Goal: Transaction & Acquisition: Subscribe to service/newsletter

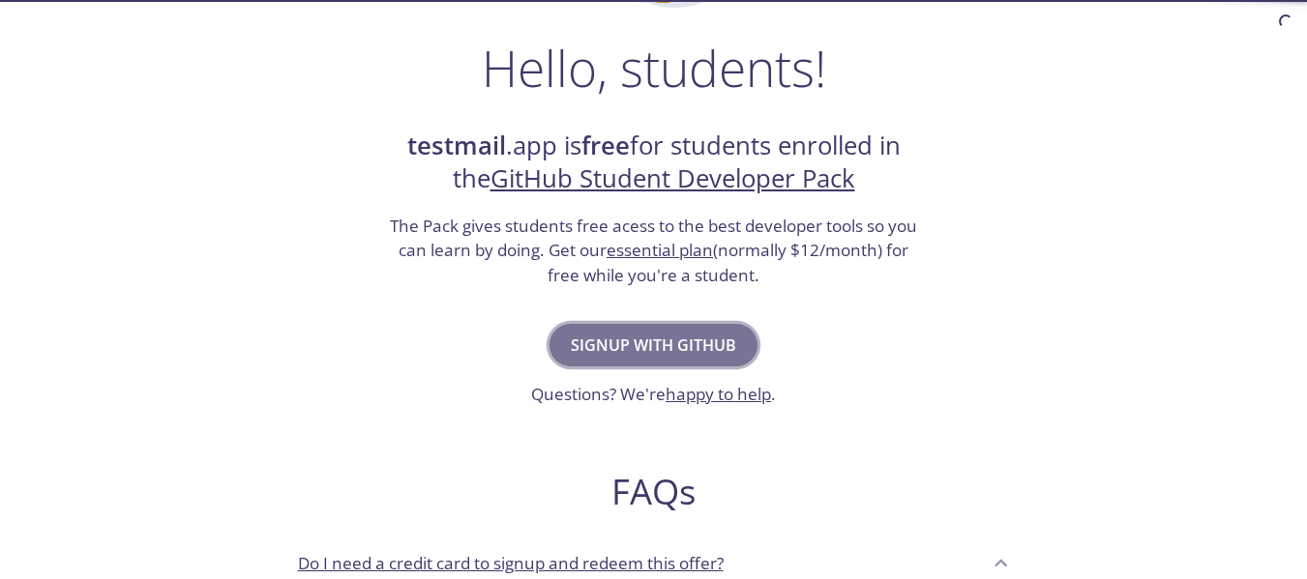
drag, startPoint x: 0, startPoint y: 0, endPoint x: 683, endPoint y: 343, distance: 764.3
click at [683, 343] on span "Signup with GitHub" at bounding box center [653, 345] width 165 height 27
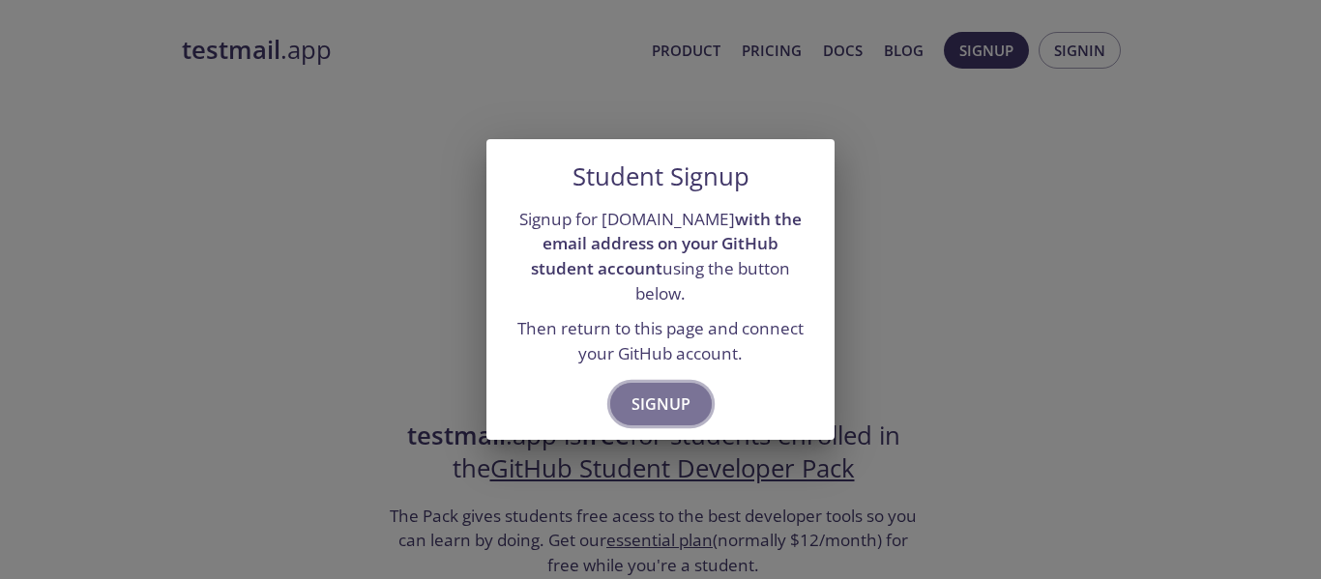
click at [674, 392] on span "Signup" at bounding box center [661, 404] width 59 height 27
drag, startPoint x: 1127, startPoint y: 265, endPoint x: 1101, endPoint y: 264, distance: 26.1
click at [1124, 265] on div "Student Signup Signup for [DOMAIN_NAME] with the email address on your GitHub s…" at bounding box center [660, 289] width 1321 height 579
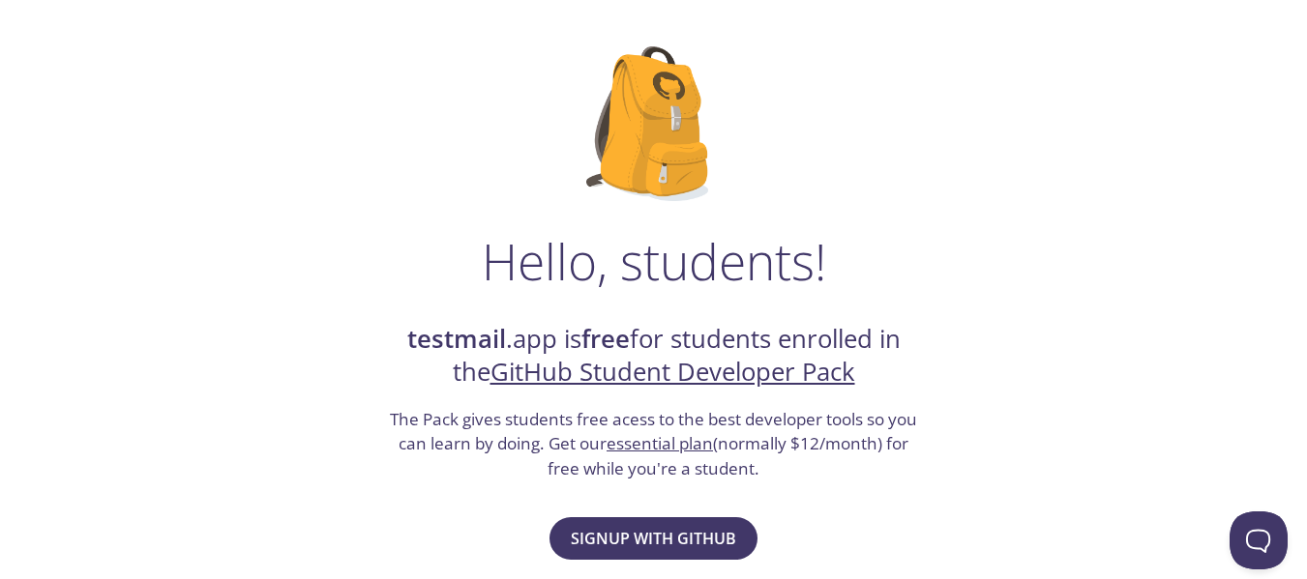
scroll to position [290, 0]
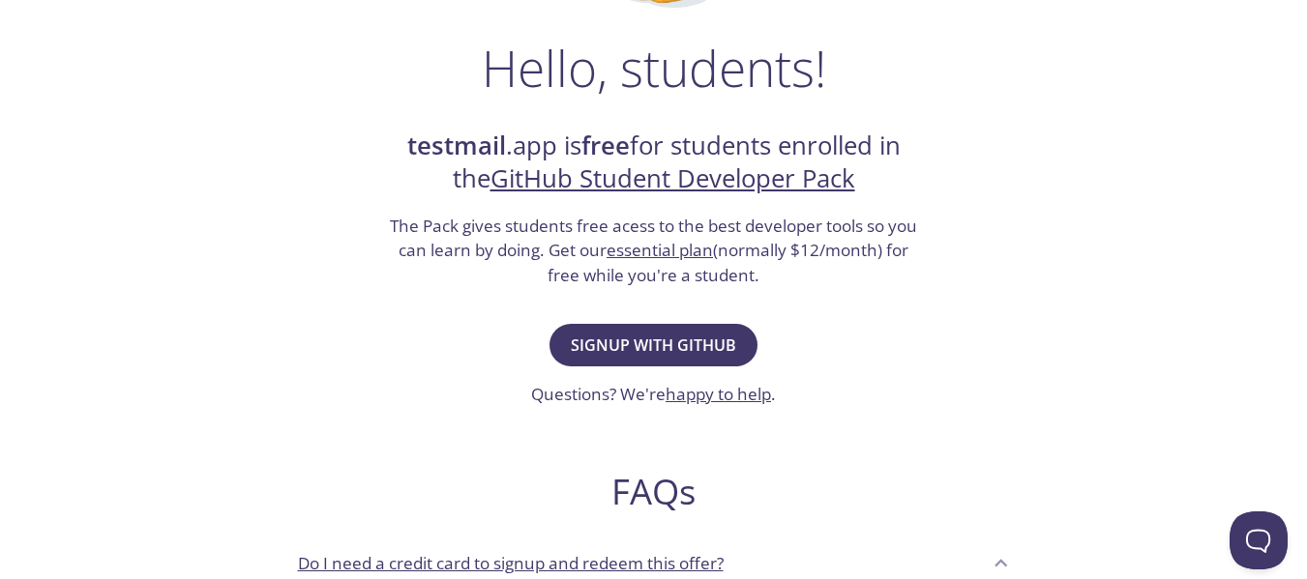
click at [726, 391] on link "happy to help" at bounding box center [717, 394] width 105 height 22
click at [713, 394] on link "happy to help" at bounding box center [717, 394] width 105 height 22
click at [726, 338] on span "Signup with GitHub" at bounding box center [653, 345] width 165 height 27
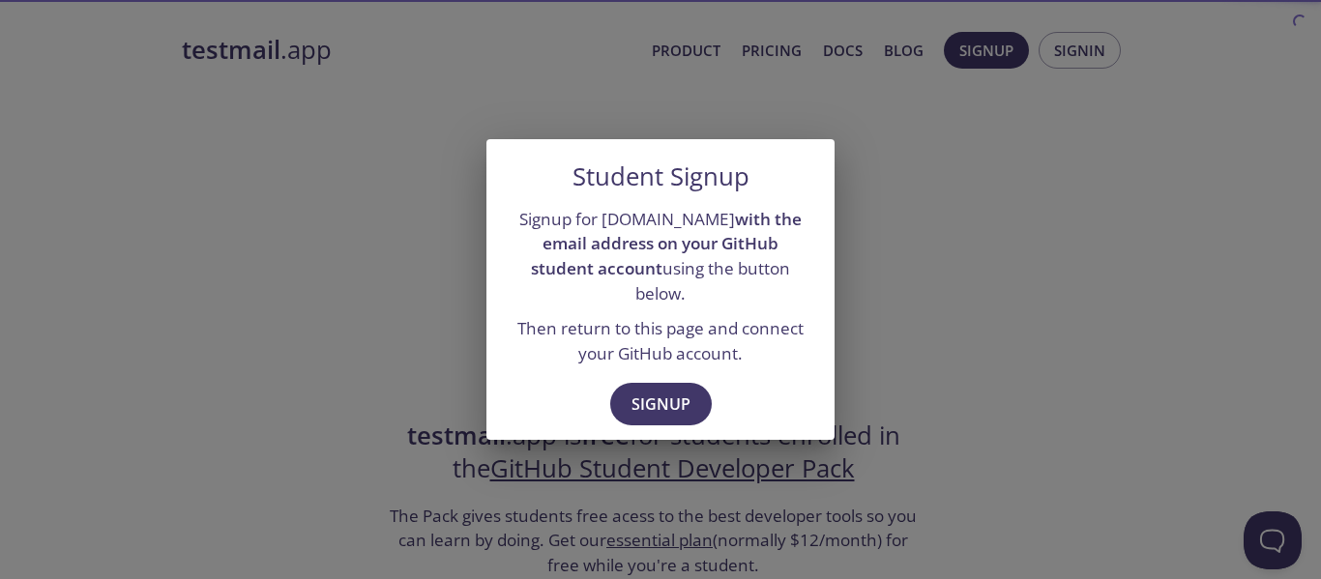
click at [662, 373] on div "Signup" at bounding box center [661, 406] width 348 height 67
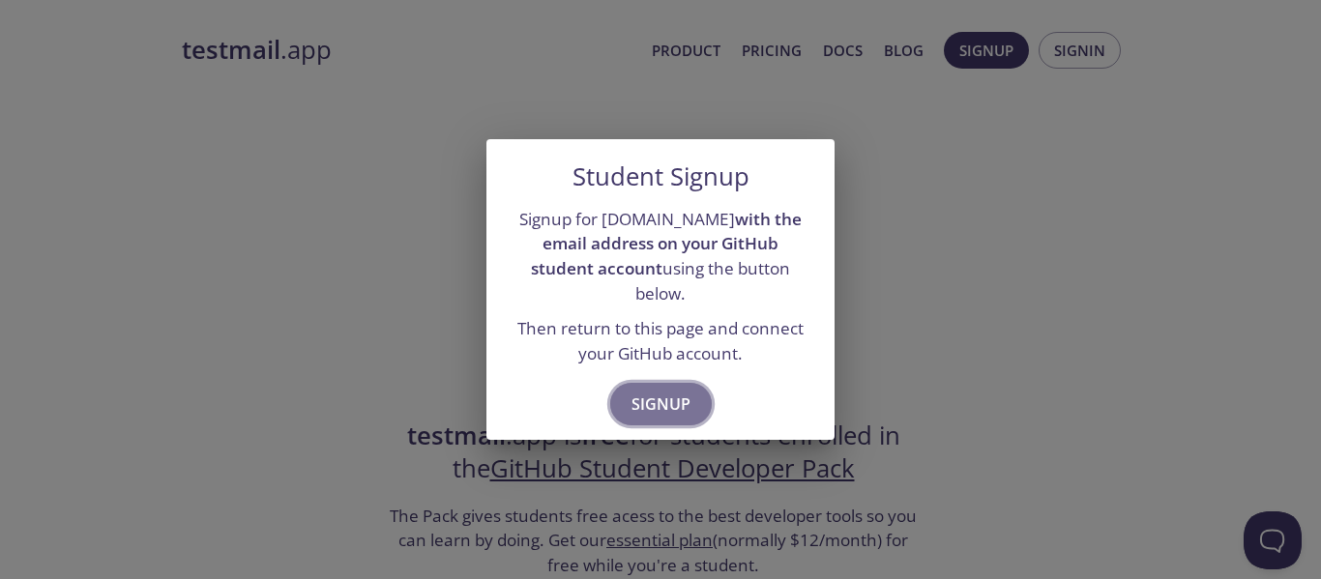
click at [659, 391] on span "Signup" at bounding box center [661, 404] width 59 height 27
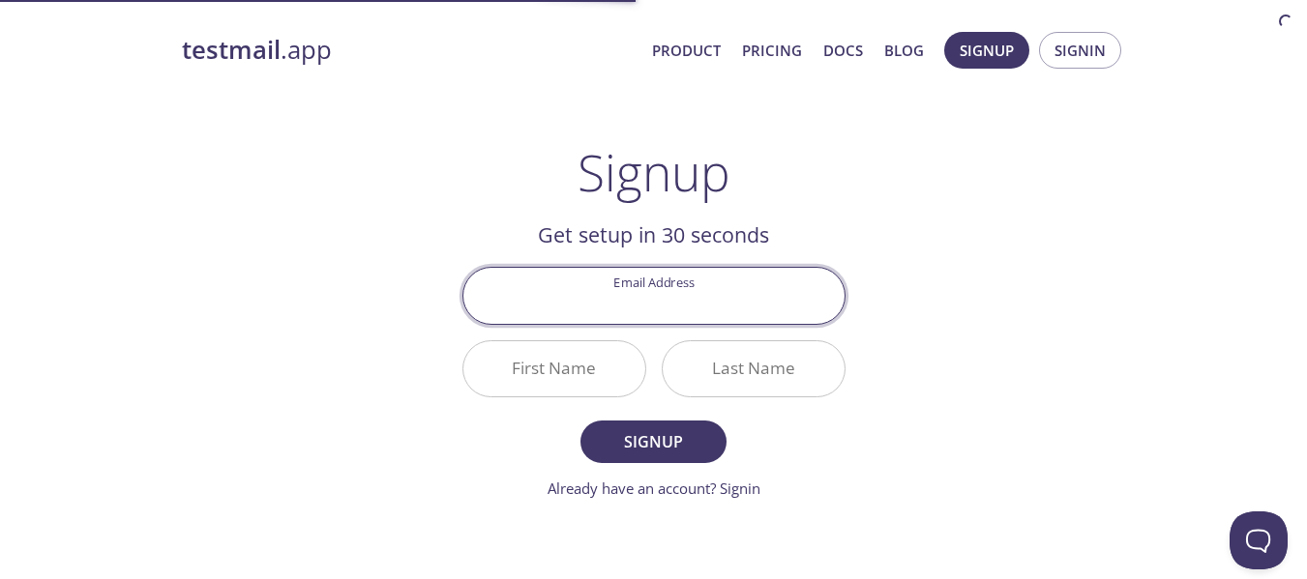
click at [646, 291] on input "Email Address" at bounding box center [653, 295] width 381 height 55
type input "[EMAIL_ADDRESS][DOMAIN_NAME]"
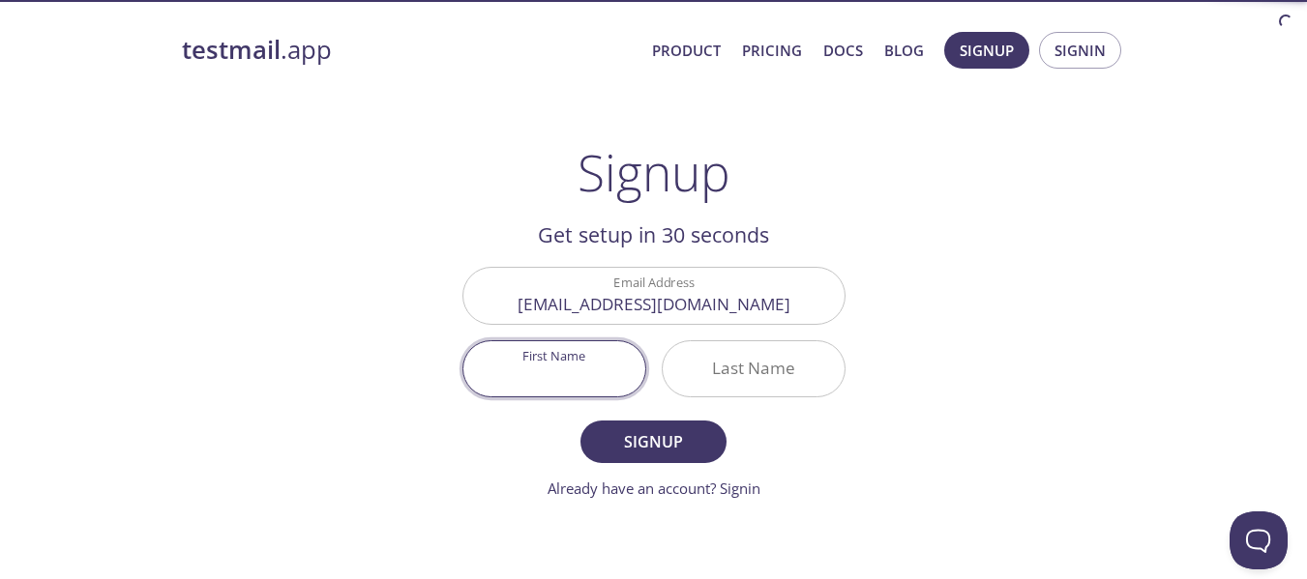
click at [579, 362] on input "First Name" at bounding box center [554, 368] width 182 height 55
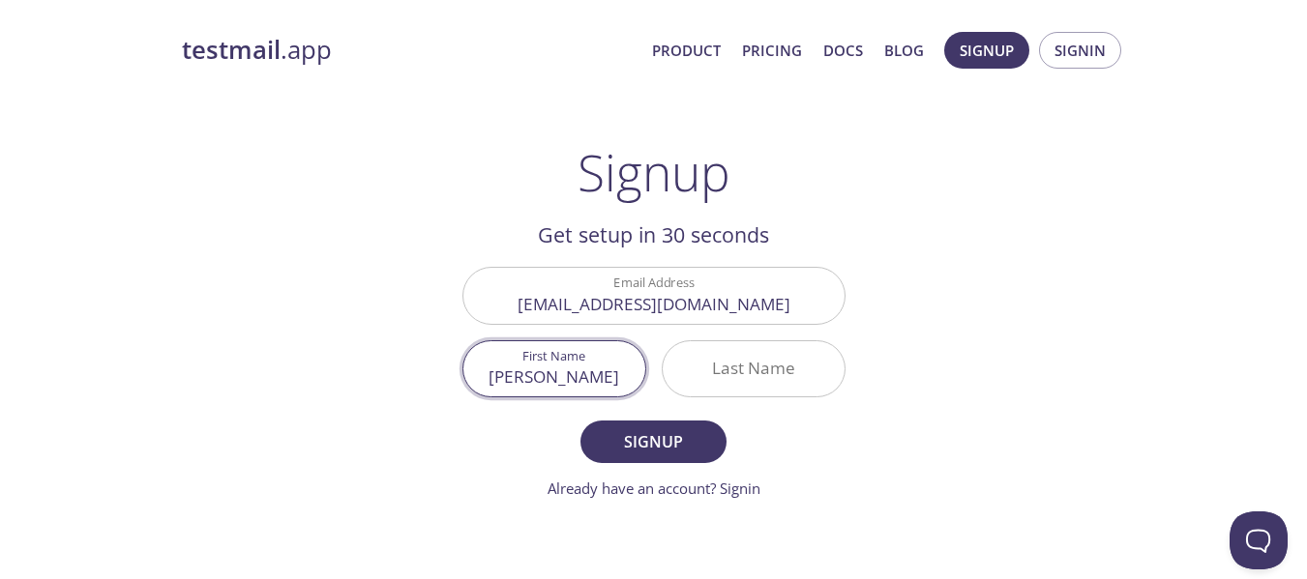
type input "[PERSON_NAME]"
click at [756, 363] on input "Last Name" at bounding box center [754, 368] width 182 height 55
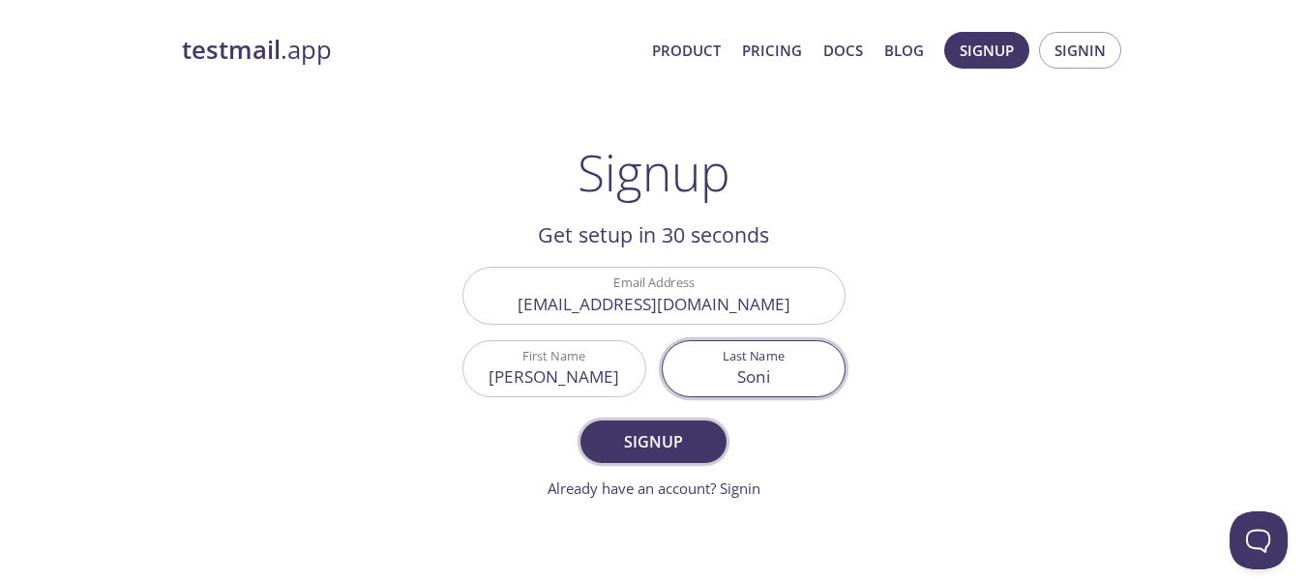
type input "Soni"
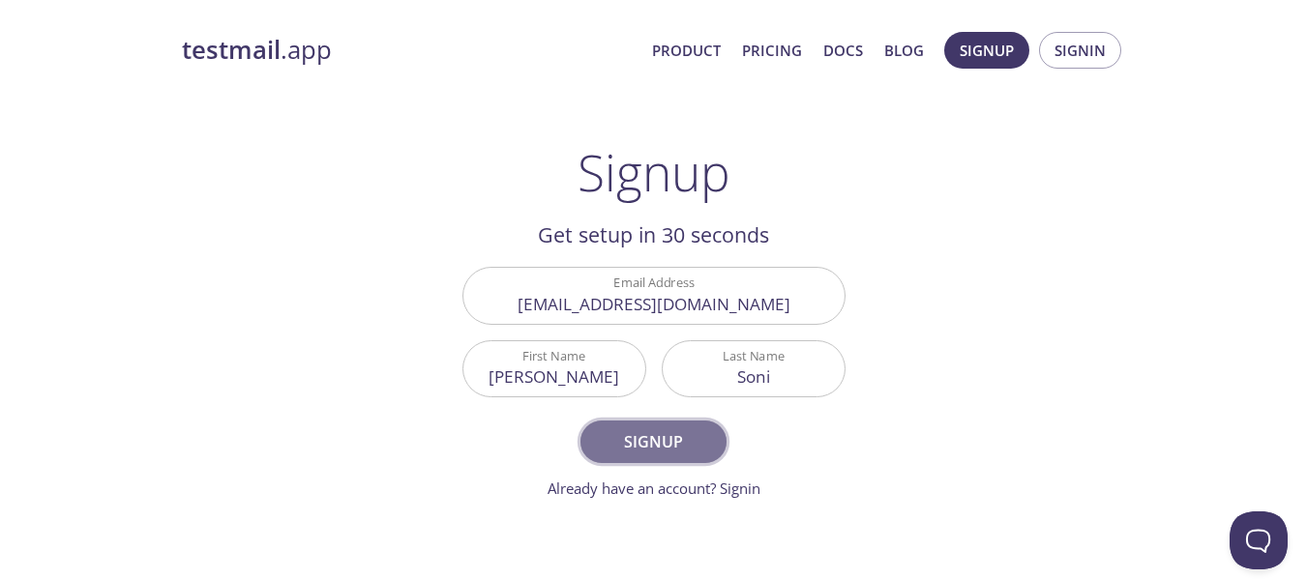
click at [691, 436] on span "Signup" at bounding box center [653, 441] width 103 height 27
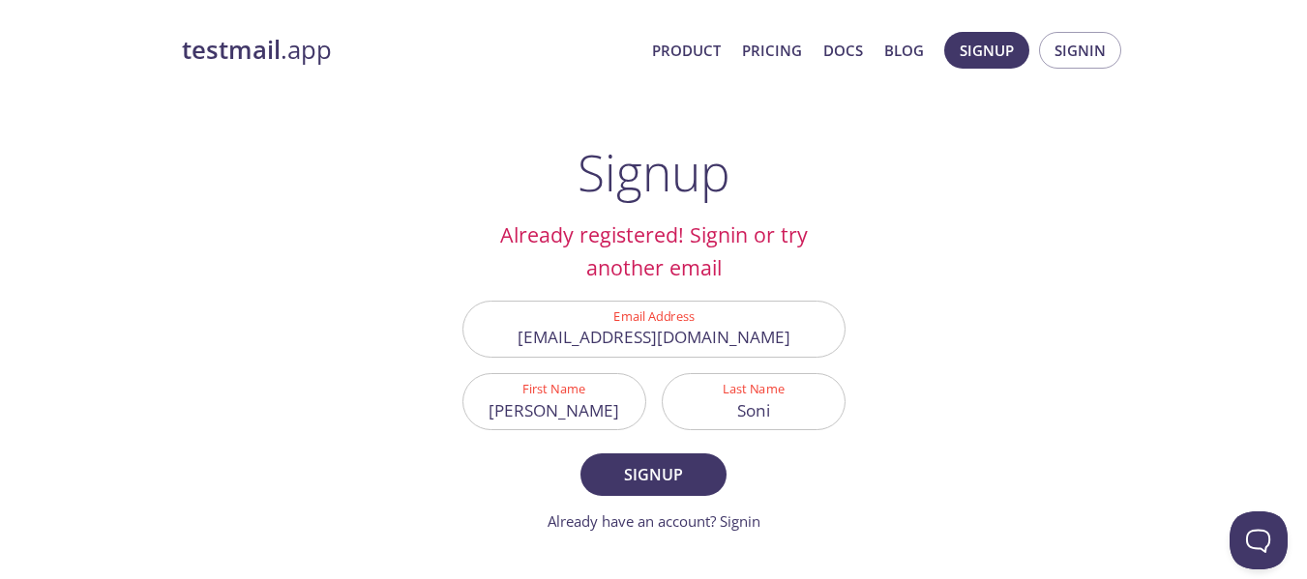
scroll to position [97, 0]
